Goal: Task Accomplishment & Management: Manage account settings

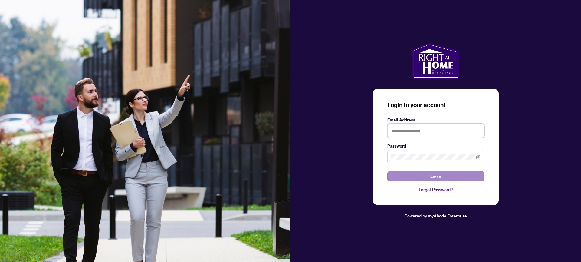
type input "**********"
click at [431, 174] on span "Login" at bounding box center [435, 176] width 11 height 10
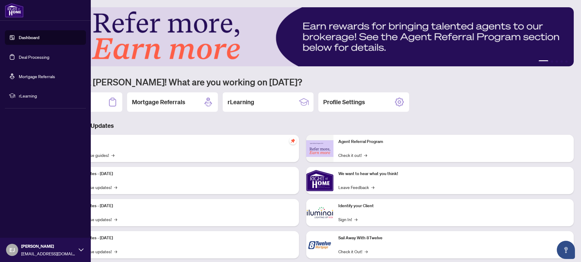
click at [21, 55] on link "Deal Processing" at bounding box center [34, 56] width 31 height 5
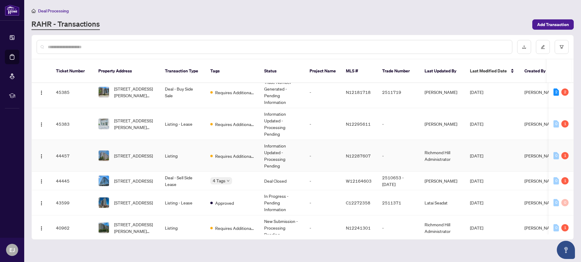
scroll to position [129, 0]
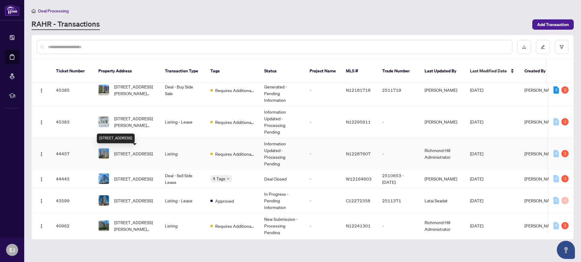
click at [137, 150] on span "[STREET_ADDRESS]" at bounding box center [133, 153] width 39 height 7
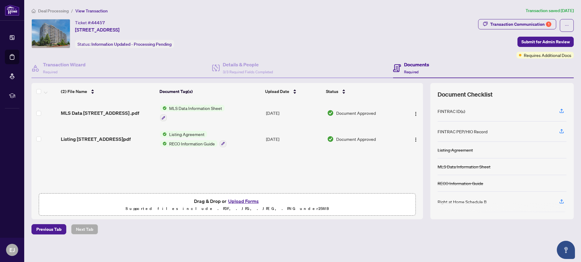
click at [245, 201] on button "Upload Forms" at bounding box center [243, 201] width 34 height 8
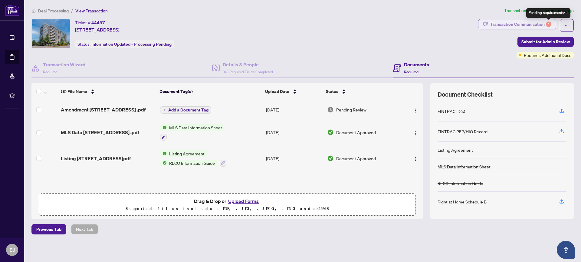
click at [548, 23] on div "1" at bounding box center [548, 23] width 5 height 5
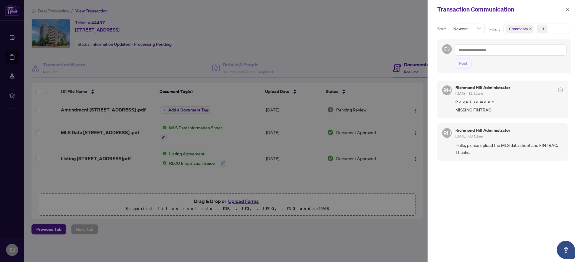
drag, startPoint x: 568, startPoint y: 8, endPoint x: 579, endPoint y: 12, distance: 11.2
click at [568, 8] on icon "close" at bounding box center [567, 9] width 3 height 3
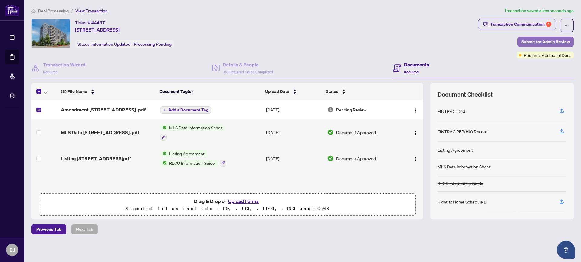
click at [532, 40] on span "Submit for Admin Review" at bounding box center [545, 42] width 48 height 10
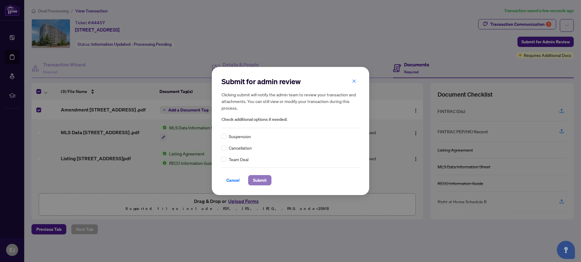
click at [260, 180] on span "Submit" at bounding box center [260, 180] width 14 height 10
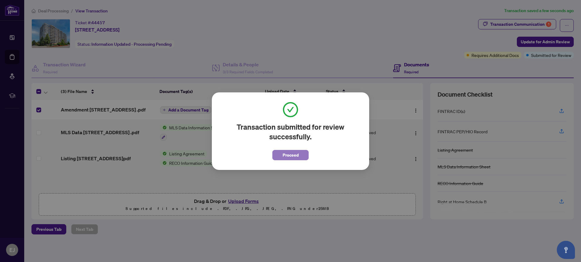
click at [279, 154] on button "Proceed" at bounding box center [290, 155] width 36 height 10
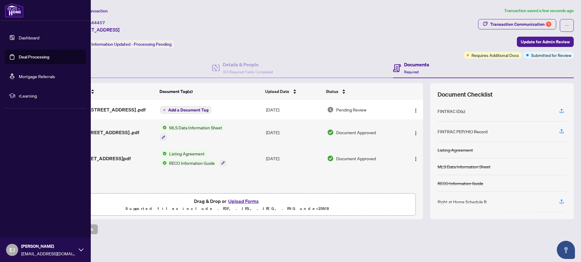
click at [40, 56] on link "Deal Processing" at bounding box center [34, 56] width 31 height 5
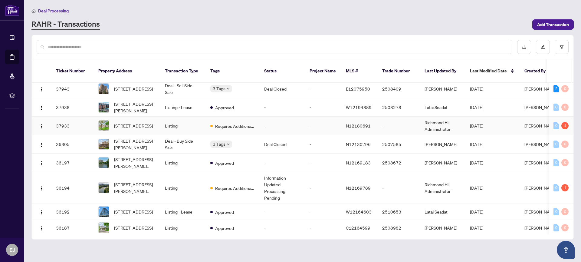
scroll to position [423, 0]
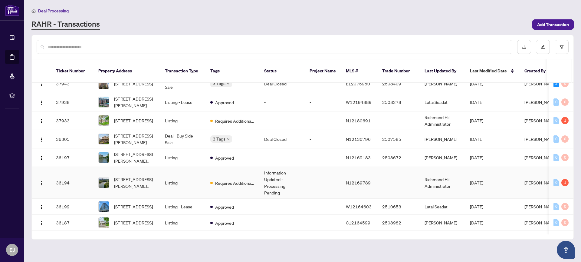
click at [160, 182] on td "Listing" at bounding box center [182, 183] width 45 height 32
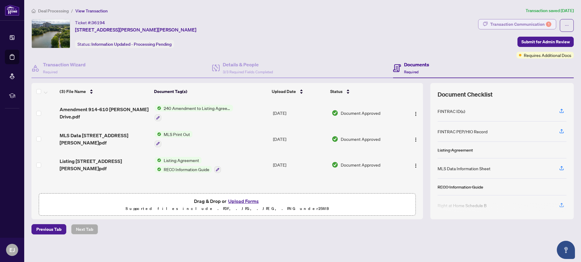
click at [544, 21] on div "Transaction Communication 1" at bounding box center [520, 24] width 61 height 10
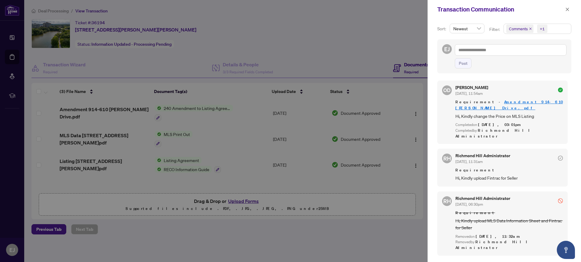
click at [511, 100] on link "Amendment 914-610 [PERSON_NAME] Drive.pdf" at bounding box center [508, 104] width 107 height 11
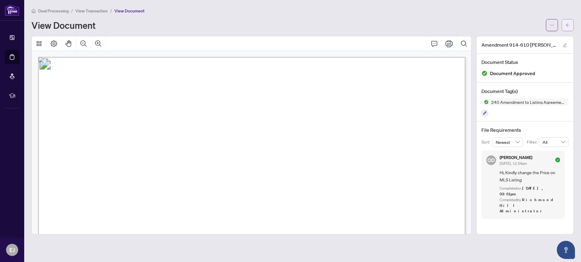
click at [567, 25] on icon "arrow-left" at bounding box center [568, 24] width 4 height 3
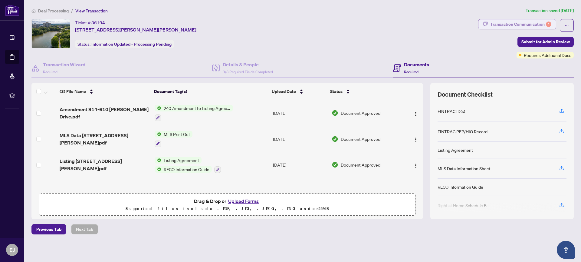
click at [533, 22] on div "Transaction Communication 1" at bounding box center [520, 24] width 61 height 10
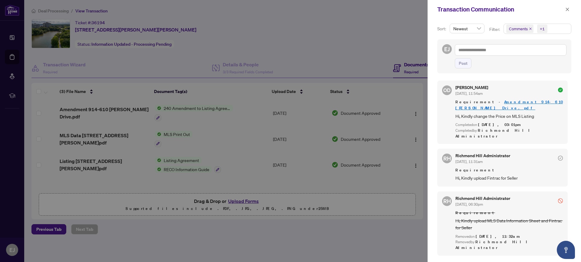
click at [12, 57] on div at bounding box center [290, 131] width 581 height 262
click at [567, 7] on icon "close" at bounding box center [567, 9] width 4 height 4
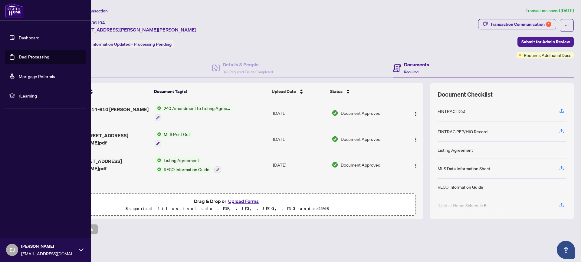
click at [19, 54] on link "Deal Processing" at bounding box center [34, 56] width 31 height 5
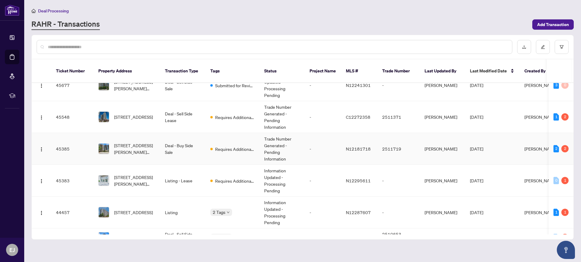
scroll to position [71, 0]
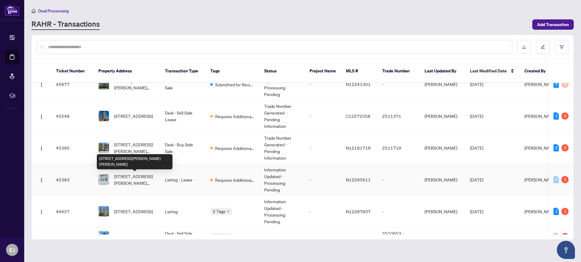
click at [142, 176] on span "[STREET_ADDRESS][PERSON_NAME][PERSON_NAME]" at bounding box center [134, 179] width 41 height 13
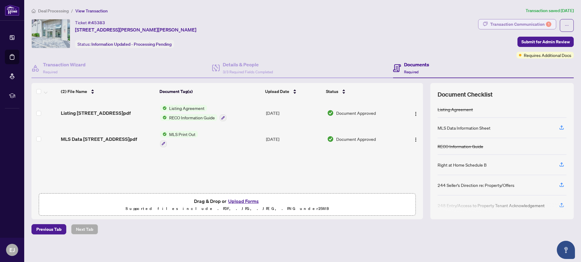
click at [545, 23] on div "Transaction Communication 1" at bounding box center [520, 24] width 61 height 10
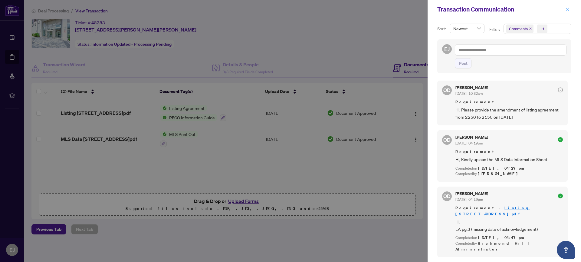
click at [566, 9] on icon "close" at bounding box center [567, 9] width 4 height 4
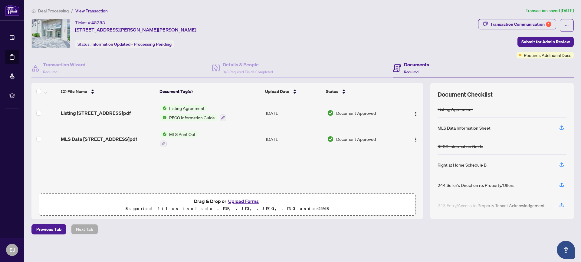
click at [241, 199] on button "Upload Forms" at bounding box center [243, 201] width 34 height 8
click at [251, 199] on button "Upload Forms" at bounding box center [243, 201] width 34 height 8
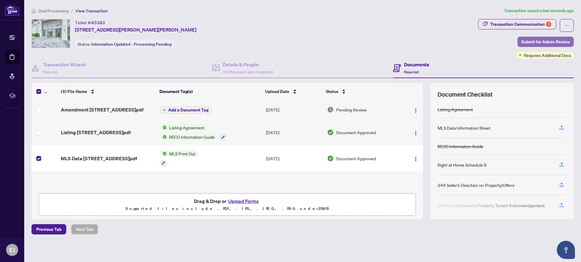
click at [546, 41] on span "Submit for Admin Review" at bounding box center [545, 42] width 48 height 10
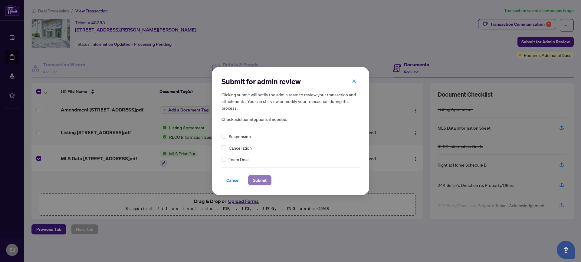
click at [261, 182] on span "Submit" at bounding box center [260, 180] width 14 height 10
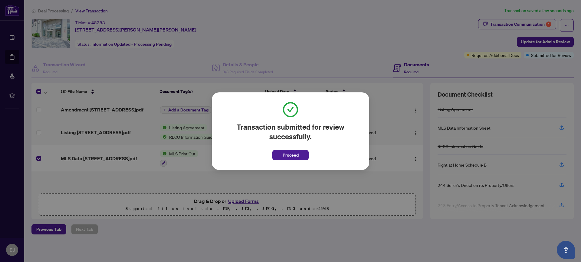
drag, startPoint x: 293, startPoint y: 153, endPoint x: 371, endPoint y: 177, distance: 81.6
click at [293, 153] on span "Proceed" at bounding box center [291, 155] width 16 height 10
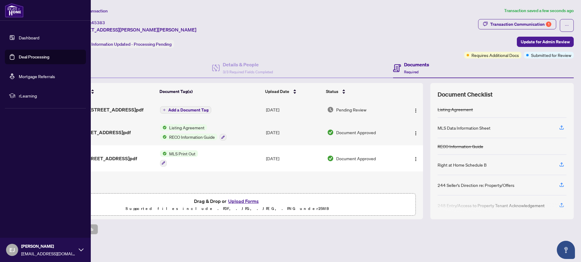
click at [22, 55] on link "Deal Processing" at bounding box center [34, 56] width 31 height 5
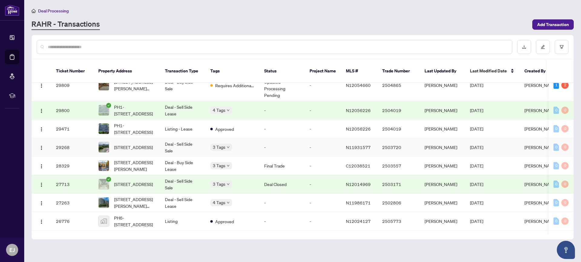
scroll to position [657, 0]
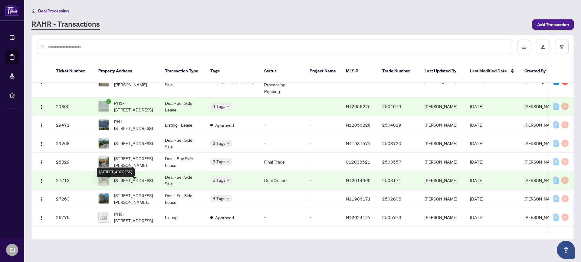
click at [124, 183] on span "[STREET_ADDRESS]" at bounding box center [133, 180] width 39 height 7
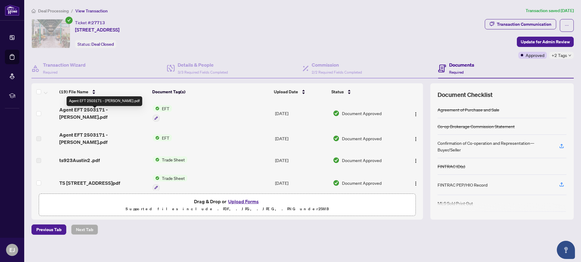
click at [96, 112] on span "Agent EFT 2503171 - Elena.pdf" at bounding box center [103, 113] width 89 height 15
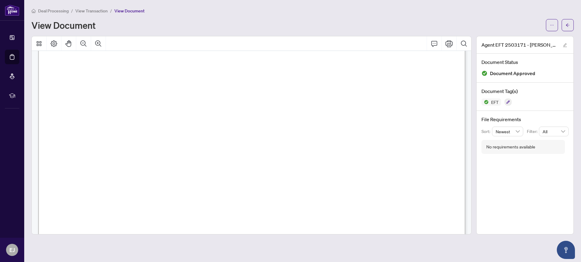
scroll to position [222, 0]
click at [567, 23] on icon "arrow-left" at bounding box center [568, 25] width 4 height 4
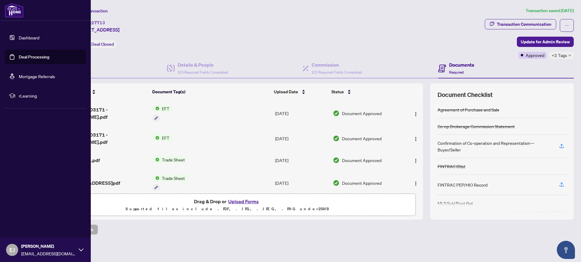
drag, startPoint x: 10, startPoint y: 54, endPoint x: 42, endPoint y: 61, distance: 33.0
click at [19, 54] on link "Deal Processing" at bounding box center [34, 56] width 31 height 5
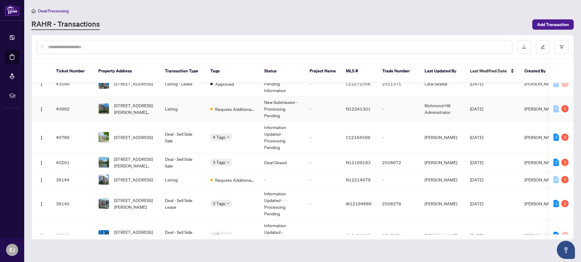
scroll to position [251, 0]
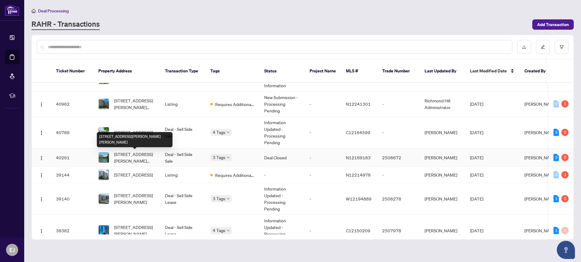
click at [123, 153] on span "[STREET_ADDRESS][PERSON_NAME][PERSON_NAME]" at bounding box center [134, 157] width 41 height 13
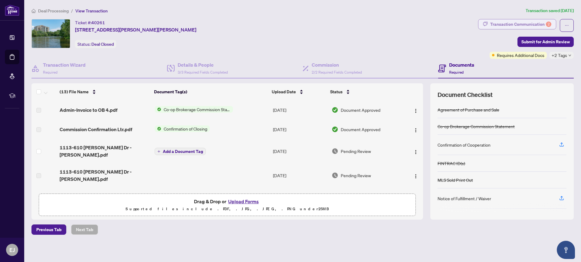
click at [543, 24] on div "Transaction Communication 2" at bounding box center [520, 24] width 61 height 10
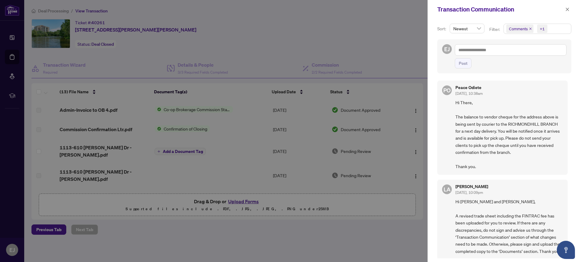
click at [523, 29] on span "Comments" at bounding box center [518, 29] width 19 height 6
click at [508, 53] on span "Select Comments" at bounding box center [509, 53] width 5 height 5
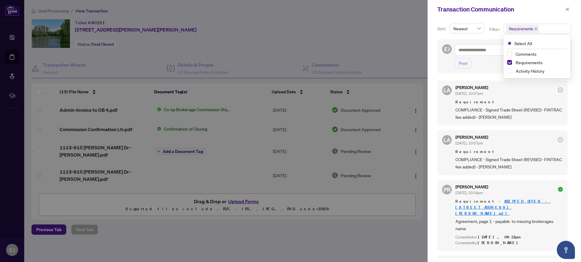
drag, startPoint x: 569, startPoint y: 9, endPoint x: 572, endPoint y: 15, distance: 6.2
click at [569, 9] on icon "close" at bounding box center [567, 9] width 4 height 4
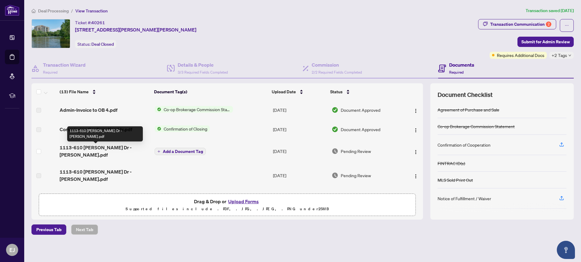
click at [126, 148] on span "1113-610 Bullock Dr - Elena.pdf" at bounding box center [105, 151] width 90 height 15
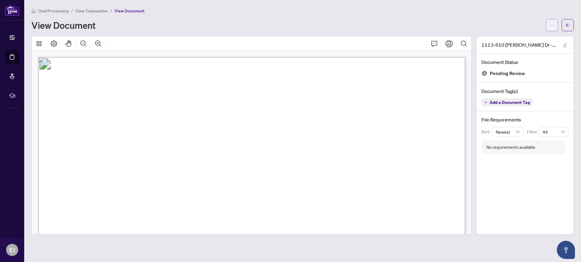
click at [551, 24] on icon "ellipsis" at bounding box center [552, 25] width 4 height 4
click at [520, 38] on span "Download" at bounding box center [530, 38] width 46 height 7
click at [567, 25] on icon "arrow-left" at bounding box center [568, 24] width 4 height 3
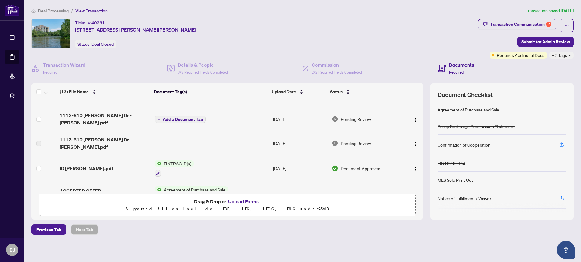
scroll to position [35, 0]
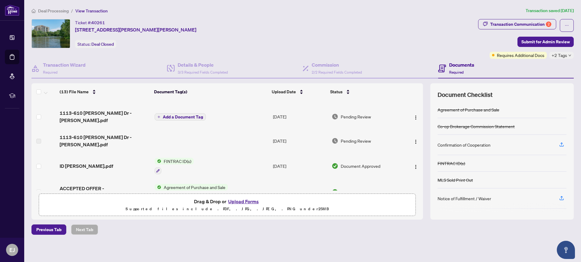
click at [238, 201] on button "Upload Forms" at bounding box center [243, 201] width 34 height 8
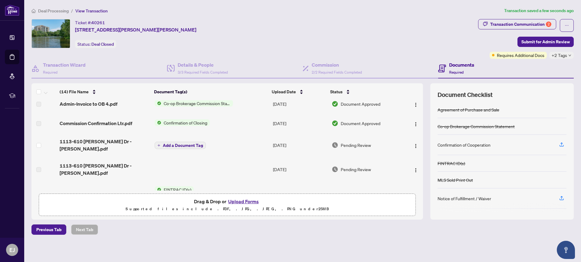
scroll to position [0, 0]
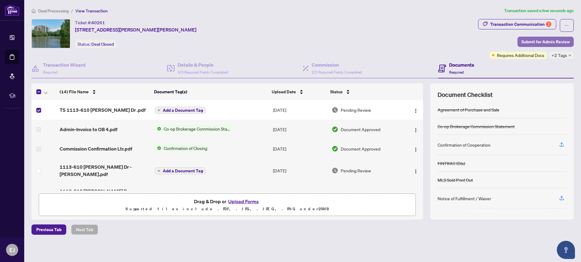
click at [559, 41] on span "Submit for Admin Review" at bounding box center [545, 42] width 48 height 10
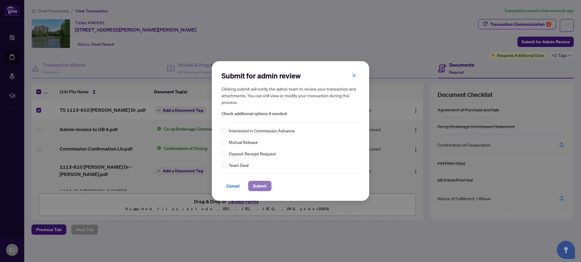
click at [258, 186] on span "Submit" at bounding box center [260, 186] width 14 height 10
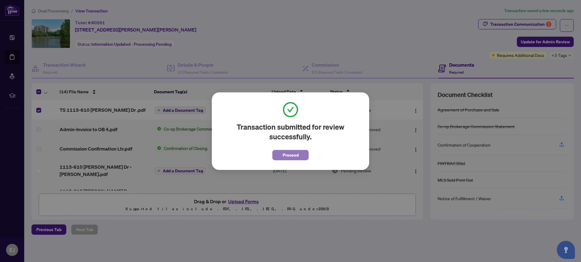
click at [291, 156] on span "Proceed" at bounding box center [291, 155] width 16 height 10
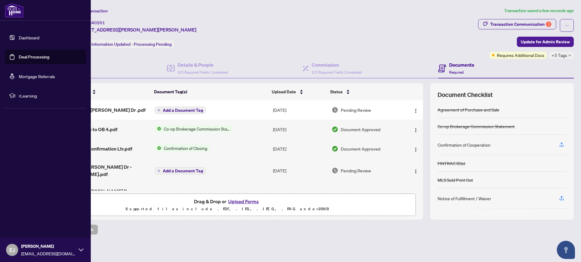
click at [36, 57] on link "Deal Processing" at bounding box center [34, 56] width 31 height 5
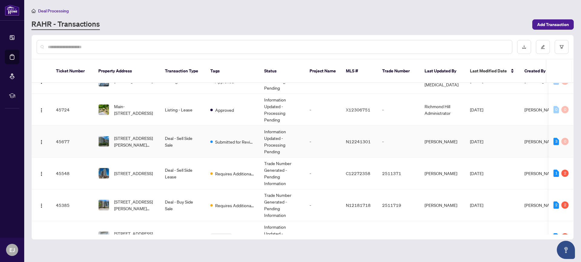
scroll to position [15, 0]
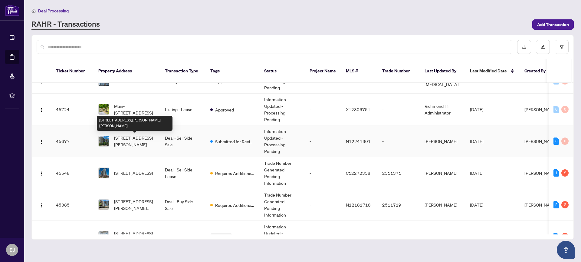
click at [140, 137] on span "[STREET_ADDRESS][PERSON_NAME][PERSON_NAME]" at bounding box center [134, 140] width 41 height 13
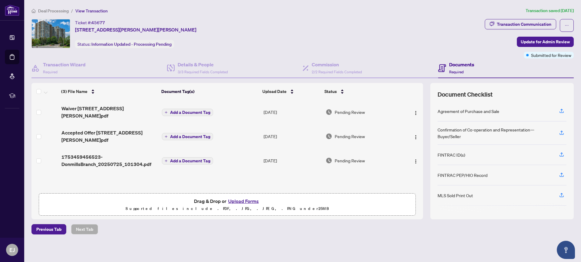
click at [240, 200] on button "Upload Forms" at bounding box center [243, 201] width 34 height 8
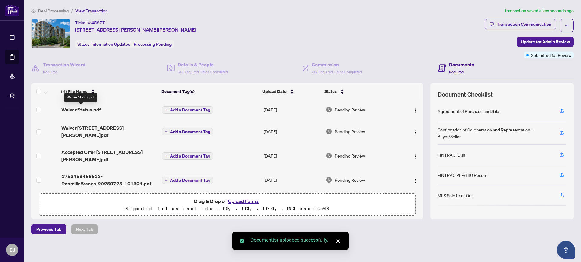
click at [78, 109] on span "Waiver Status.pdf" at bounding box center [80, 109] width 39 height 7
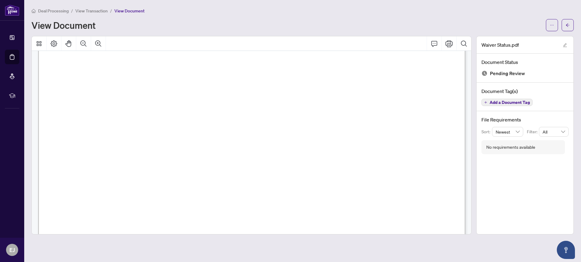
scroll to position [213, 0]
drag, startPoint x: 568, startPoint y: 24, endPoint x: 579, endPoint y: 104, distance: 80.4
click at [568, 24] on icon "arrow-left" at bounding box center [568, 25] width 4 height 4
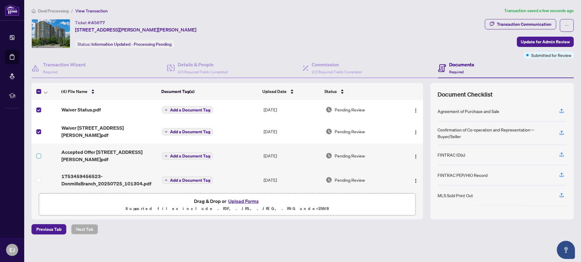
scroll to position [0, 0]
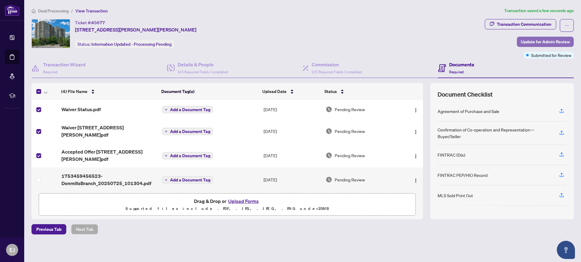
click at [549, 41] on span "Update for Admin Review" at bounding box center [545, 42] width 49 height 10
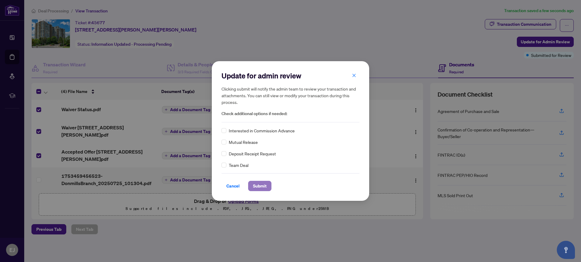
drag, startPoint x: 256, startPoint y: 186, endPoint x: 259, endPoint y: 186, distance: 3.3
click at [256, 186] on span "Submit" at bounding box center [260, 186] width 14 height 10
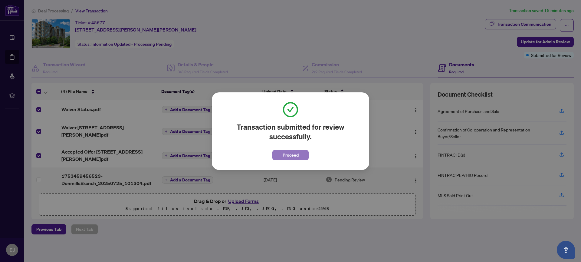
click at [283, 156] on button "Proceed" at bounding box center [290, 155] width 36 height 10
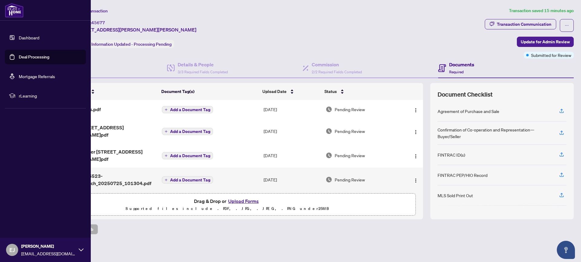
click at [23, 57] on link "Deal Processing" at bounding box center [34, 56] width 31 height 5
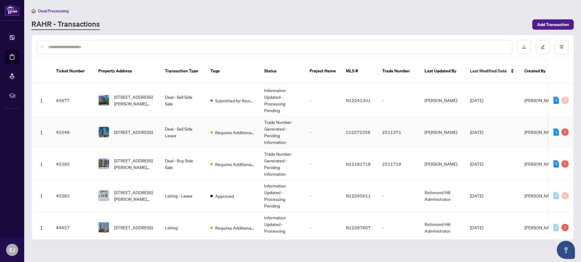
scroll to position [58, 0]
